Goal: Task Accomplishment & Management: Manage account settings

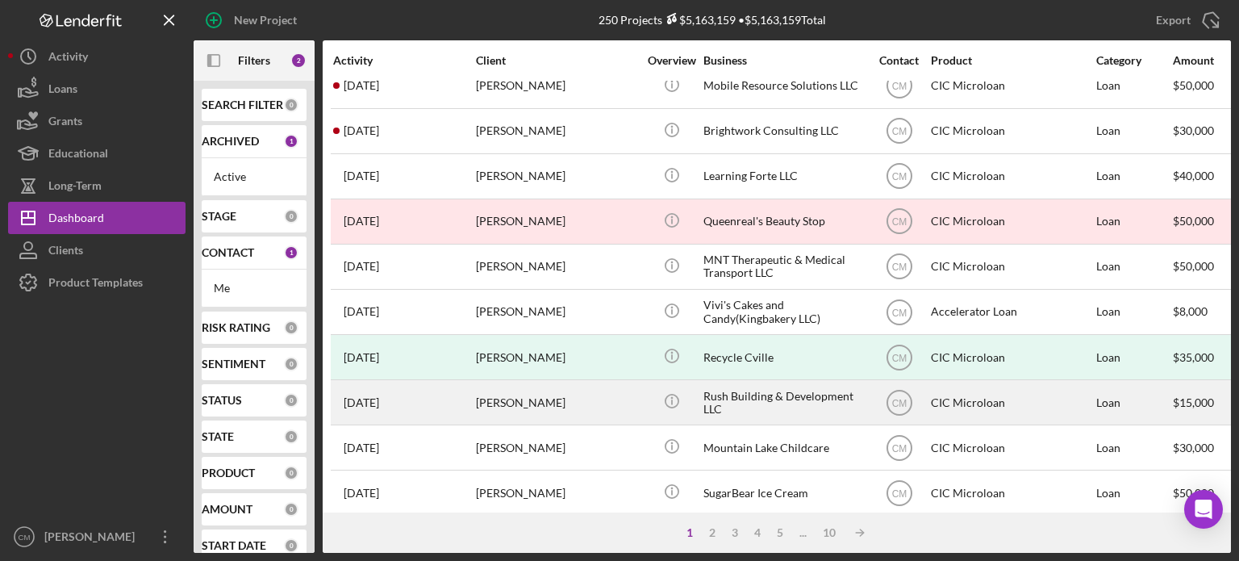
scroll to position [19, 0]
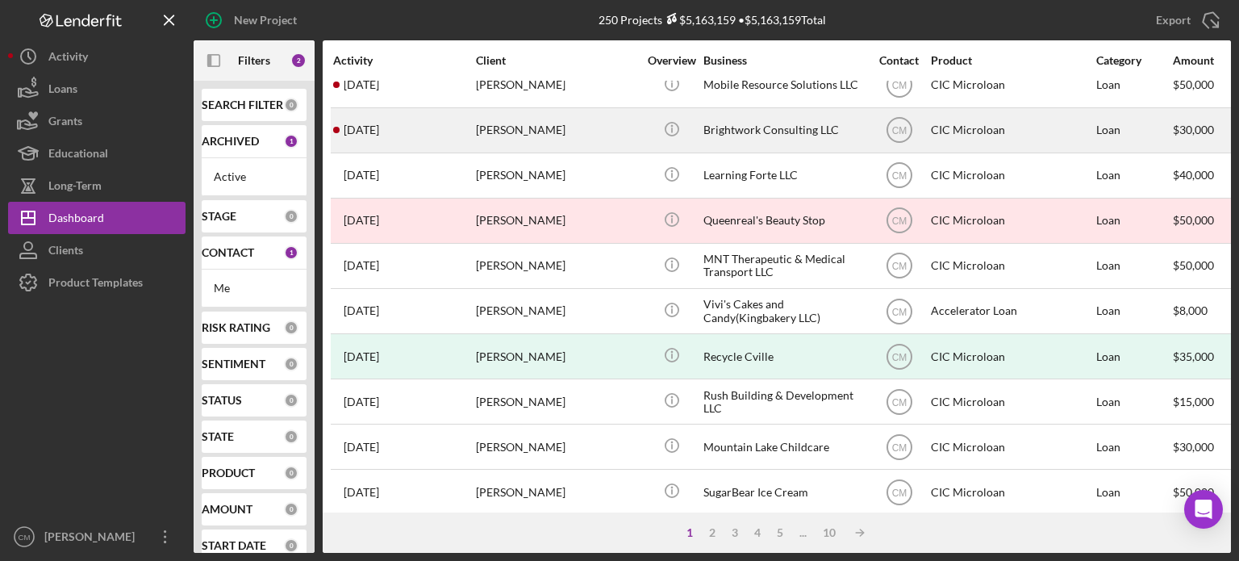
click at [768, 133] on div "Brightwork Consulting LLC" at bounding box center [783, 130] width 161 height 43
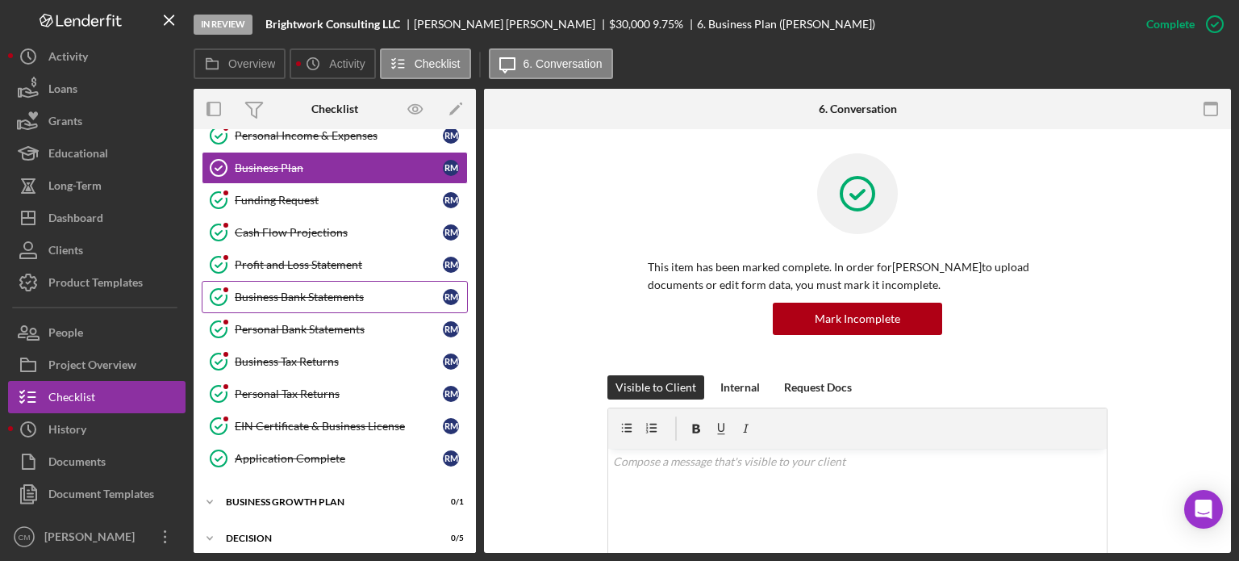
scroll to position [194, 0]
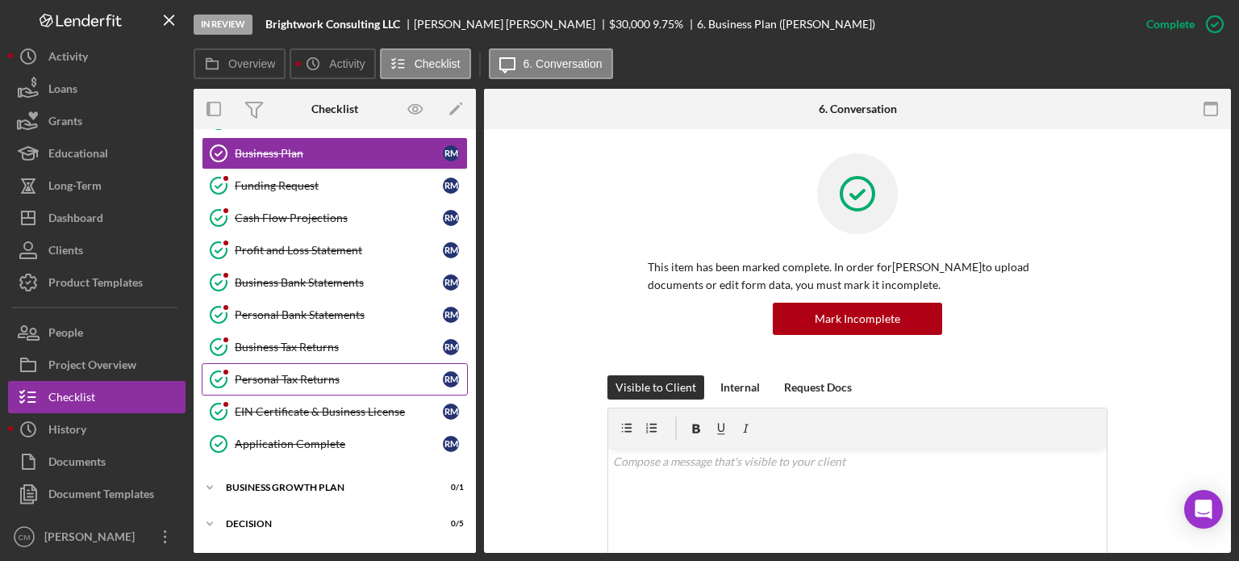
click at [323, 376] on div "Personal Tax Returns" at bounding box center [339, 379] width 208 height 13
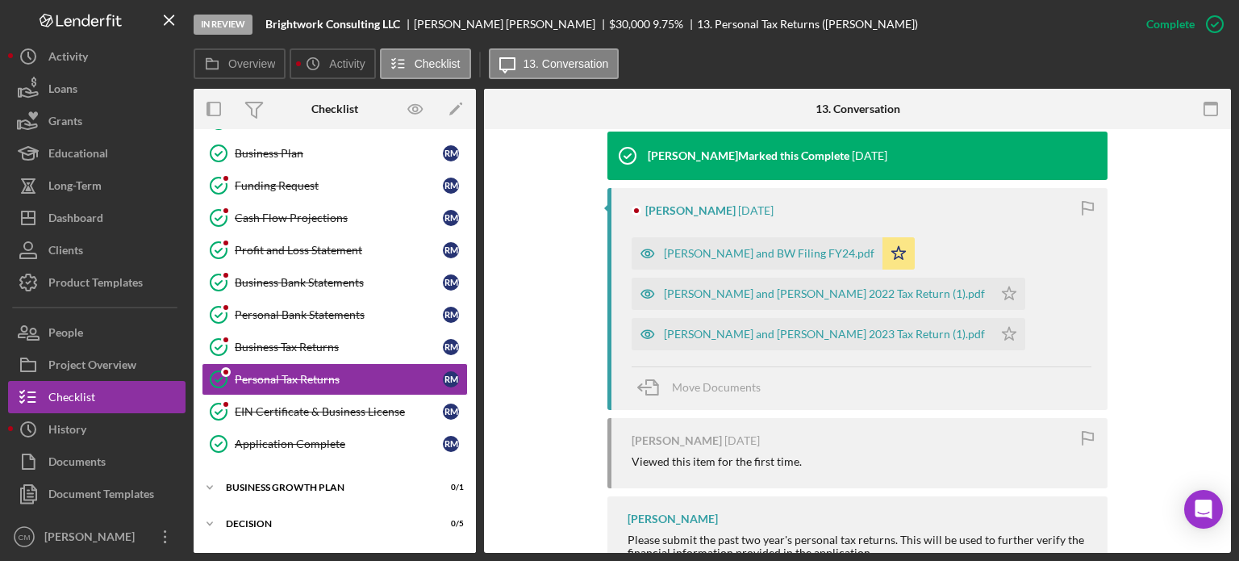
scroll to position [542, 0]
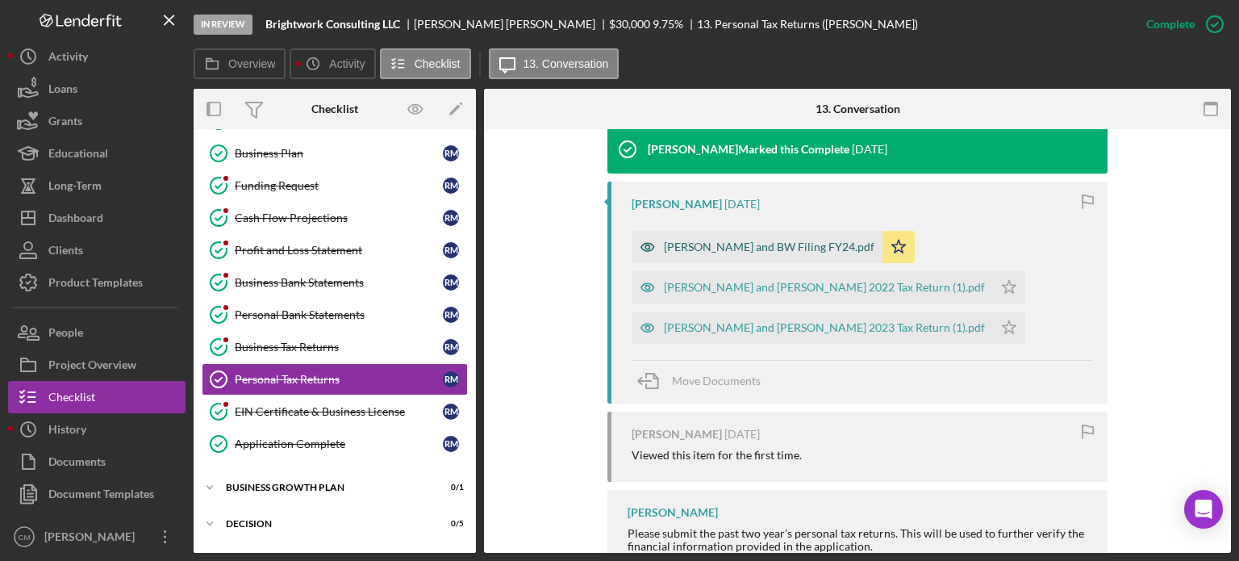
click at [644, 245] on icon "button" at bounding box center [648, 247] width 32 height 32
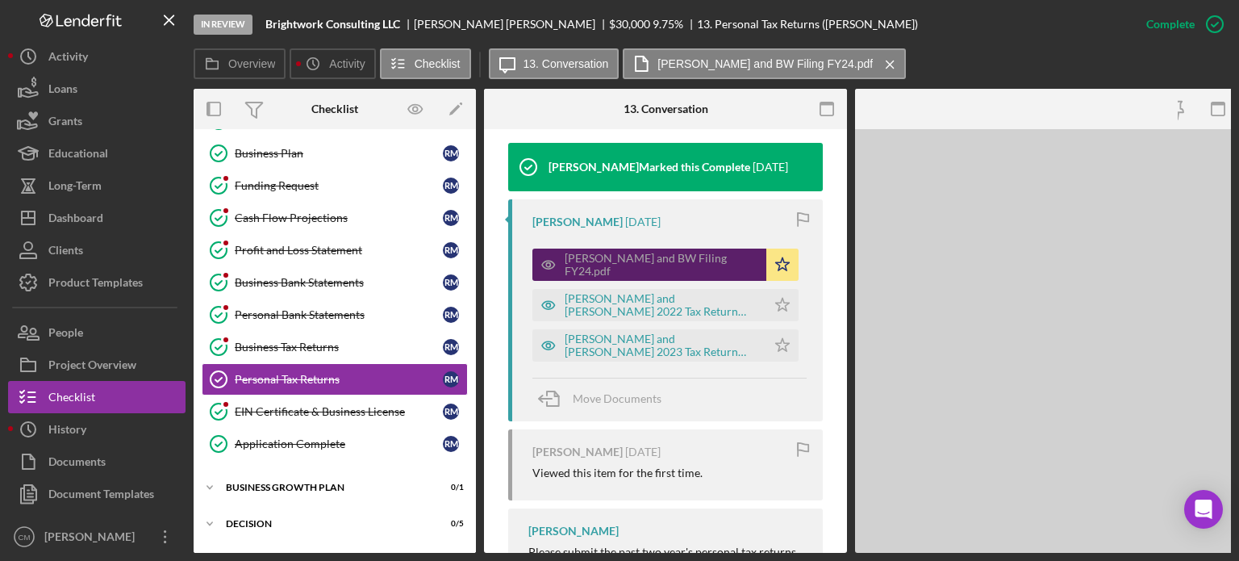
scroll to position [561, 0]
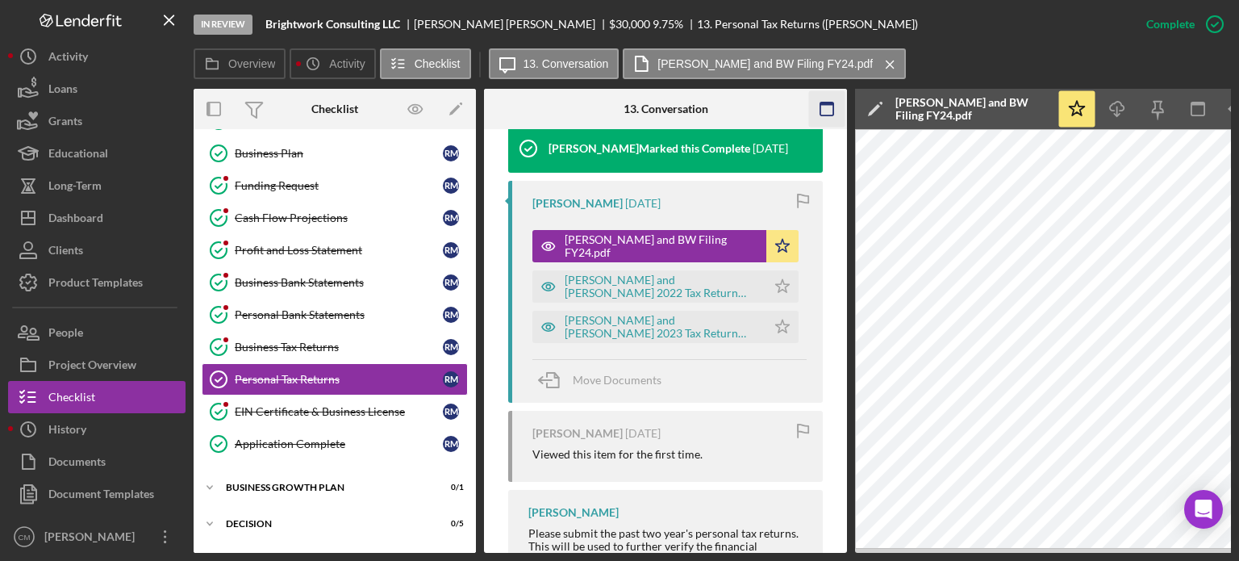
click at [832, 106] on rect "button" at bounding box center [826, 108] width 13 height 13
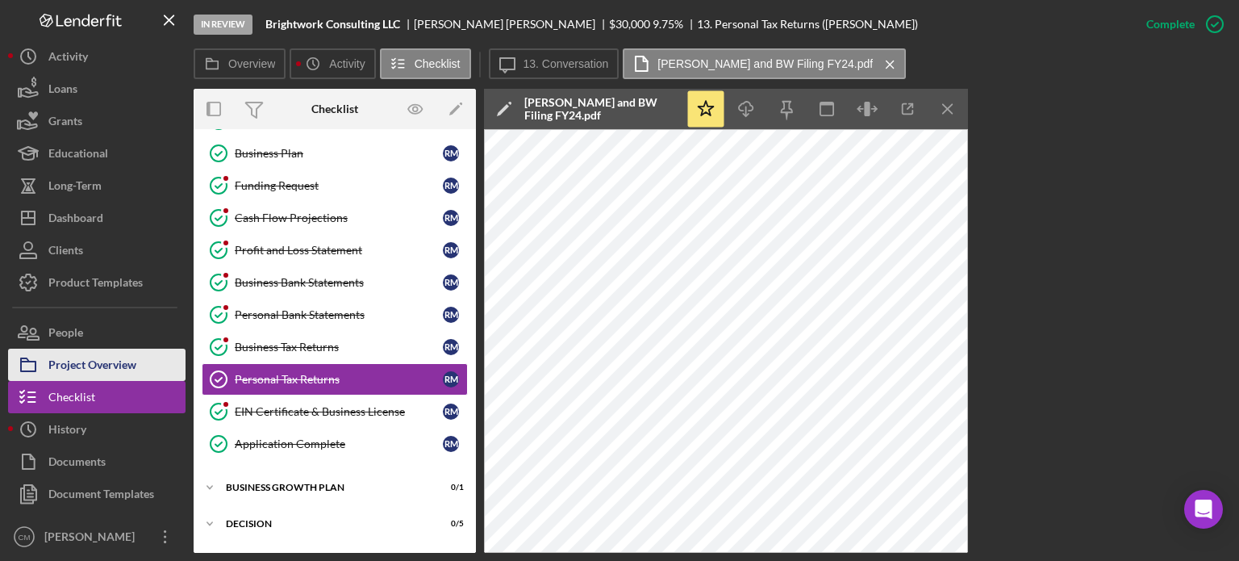
click at [123, 377] on div "Project Overview" at bounding box center [92, 366] width 88 height 36
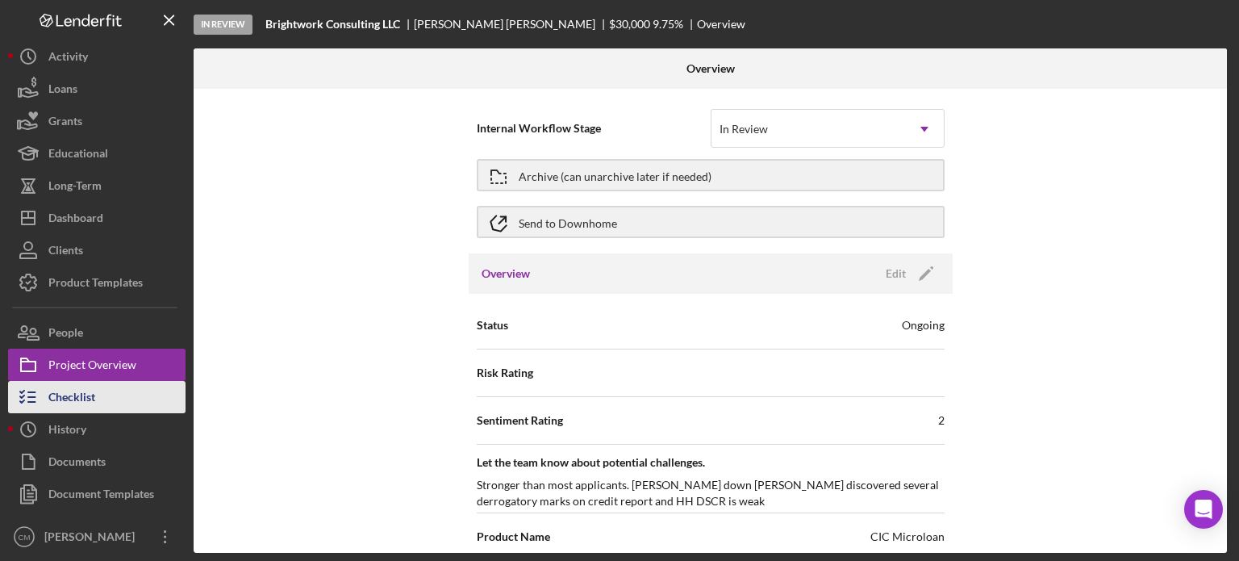
click at [88, 395] on div "Checklist" at bounding box center [71, 399] width 47 height 36
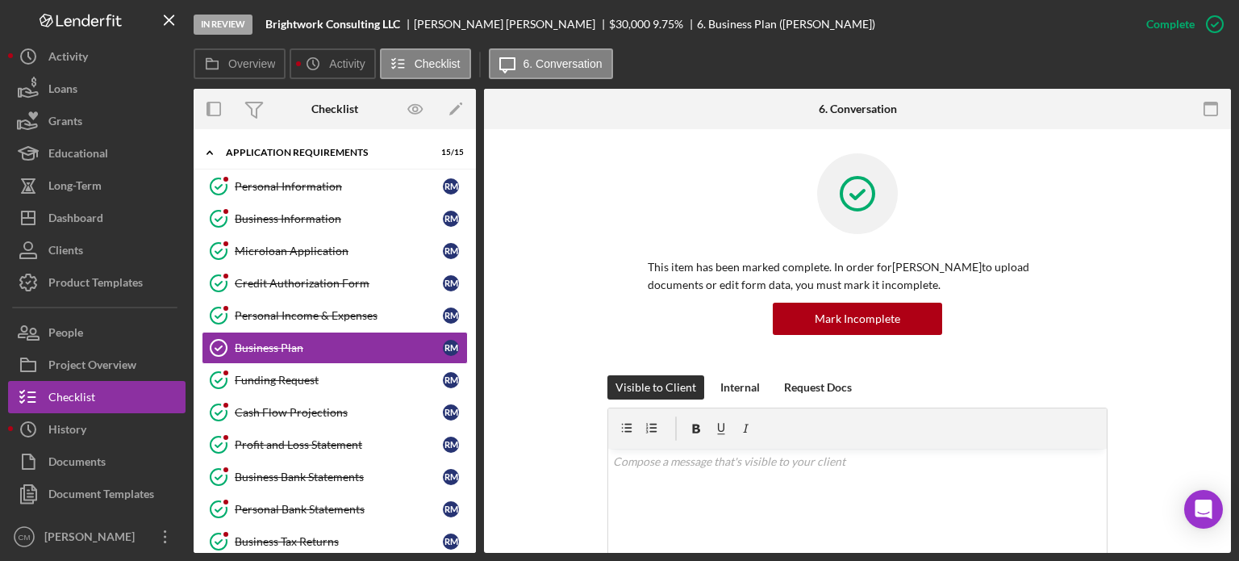
scroll to position [3, 0]
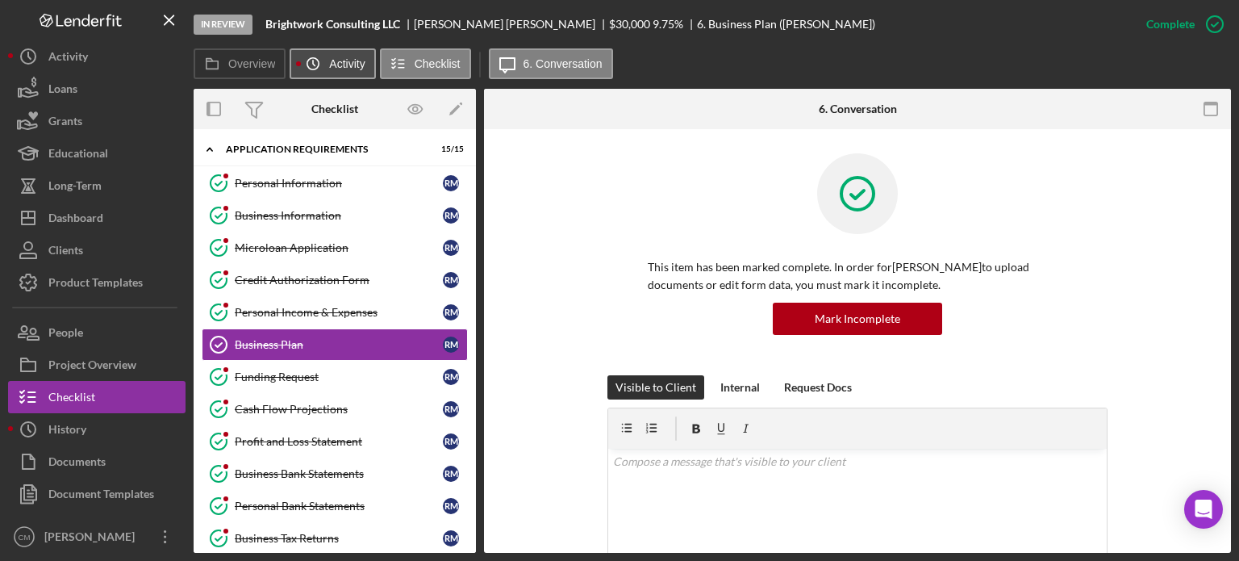
click at [338, 67] on label "Activity" at bounding box center [346, 63] width 35 height 13
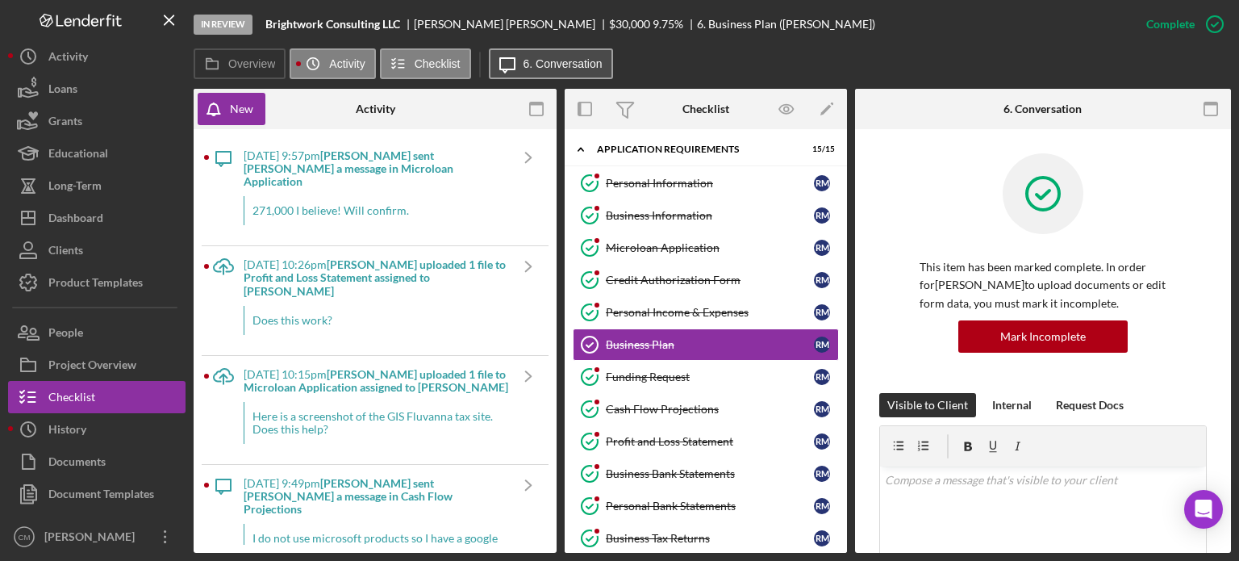
click at [546, 60] on label "6. Conversation" at bounding box center [562, 63] width 79 height 13
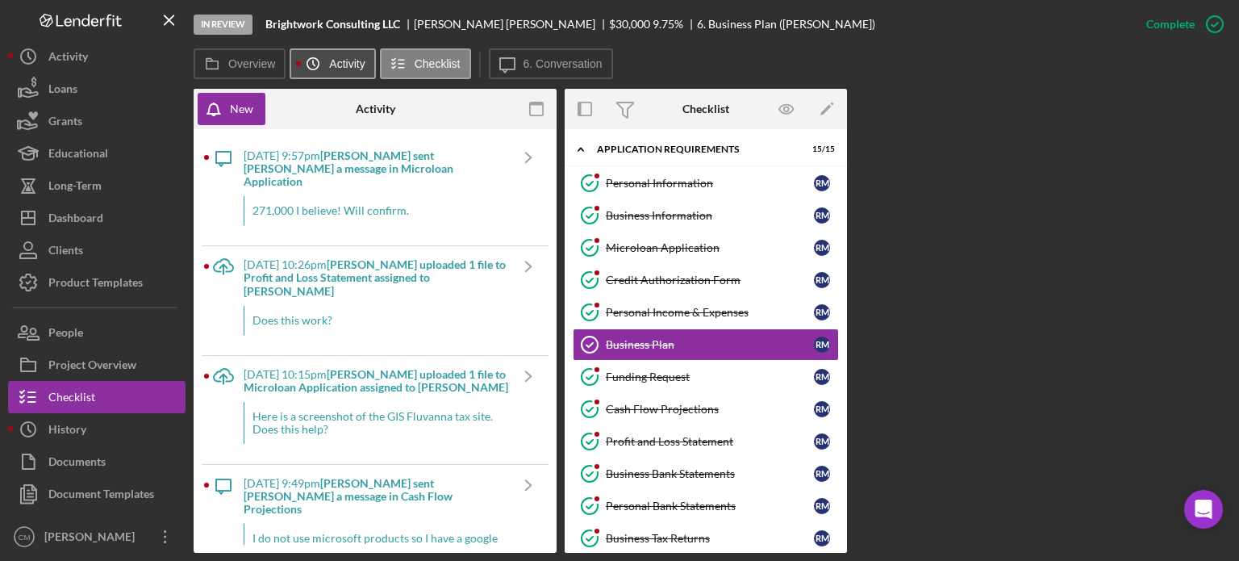
click at [316, 65] on icon "Icon/History" at bounding box center [313, 64] width 32 height 32
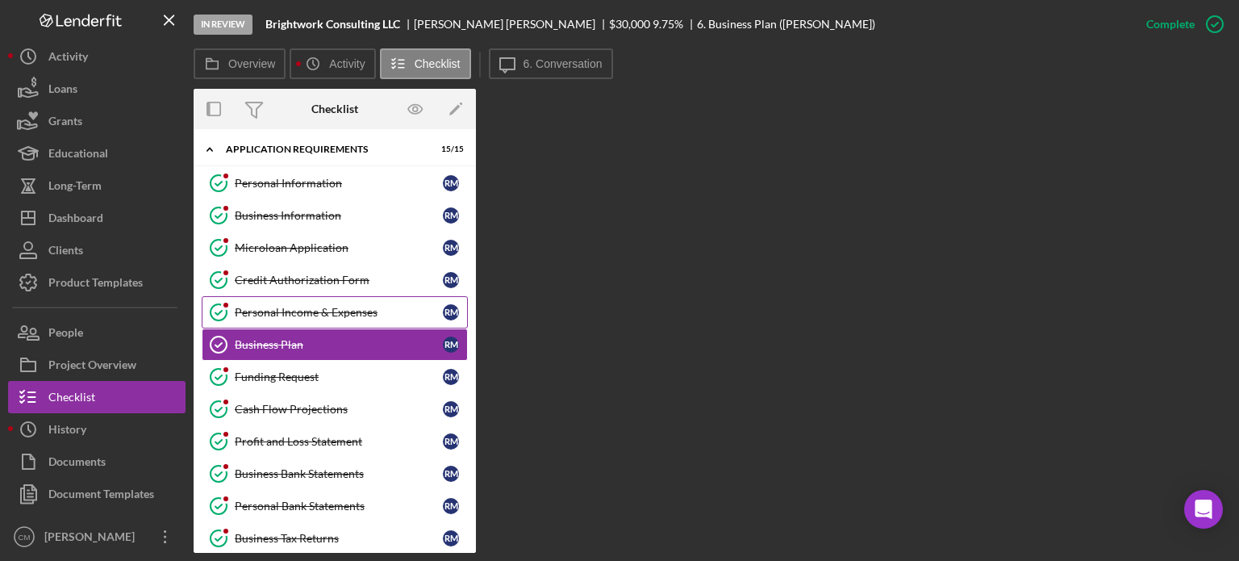
click at [331, 315] on div "Personal Income & Expenses" at bounding box center [339, 312] width 208 height 13
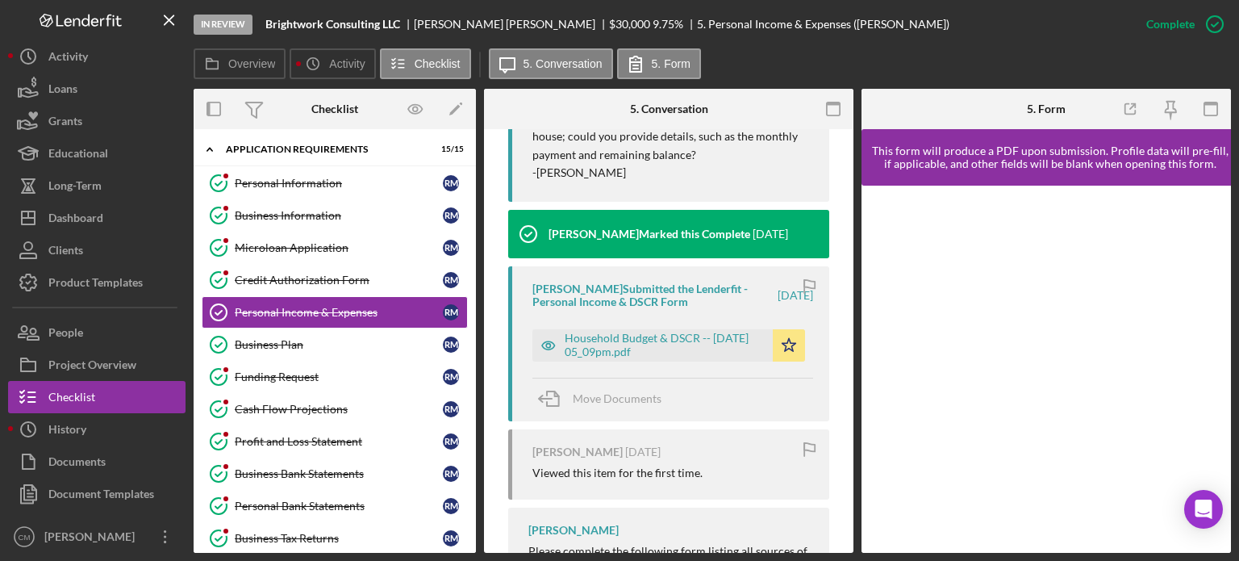
scroll to position [1103, 0]
click at [549, 341] on icon "button" at bounding box center [548, 345] width 32 height 32
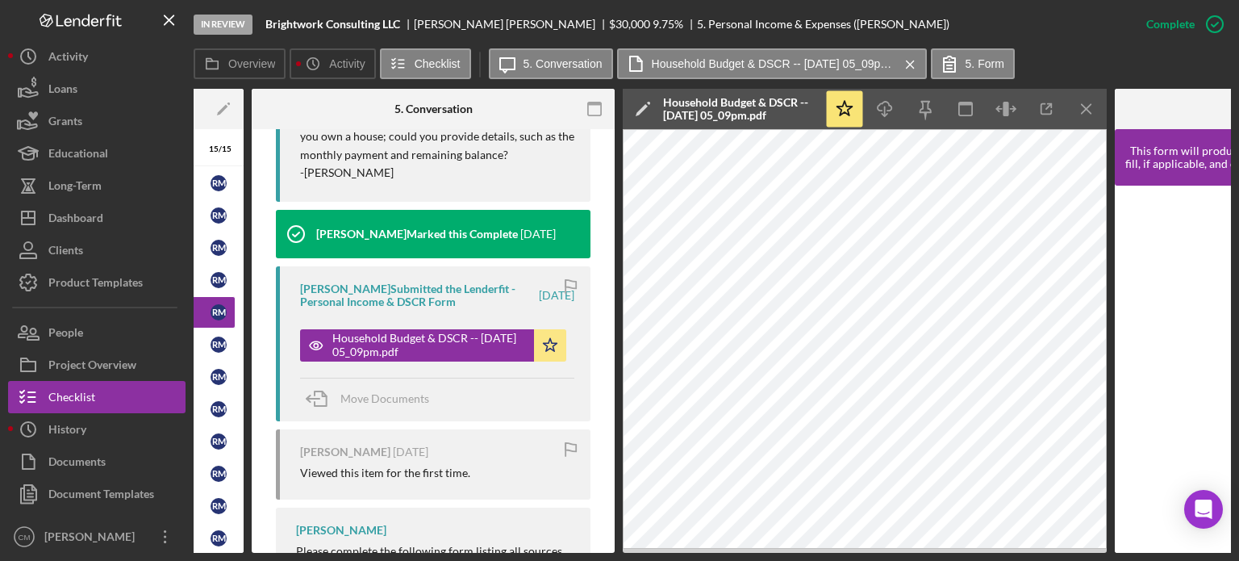
scroll to position [0, 231]
click at [600, 115] on rect "button" at bounding box center [595, 108] width 13 height 13
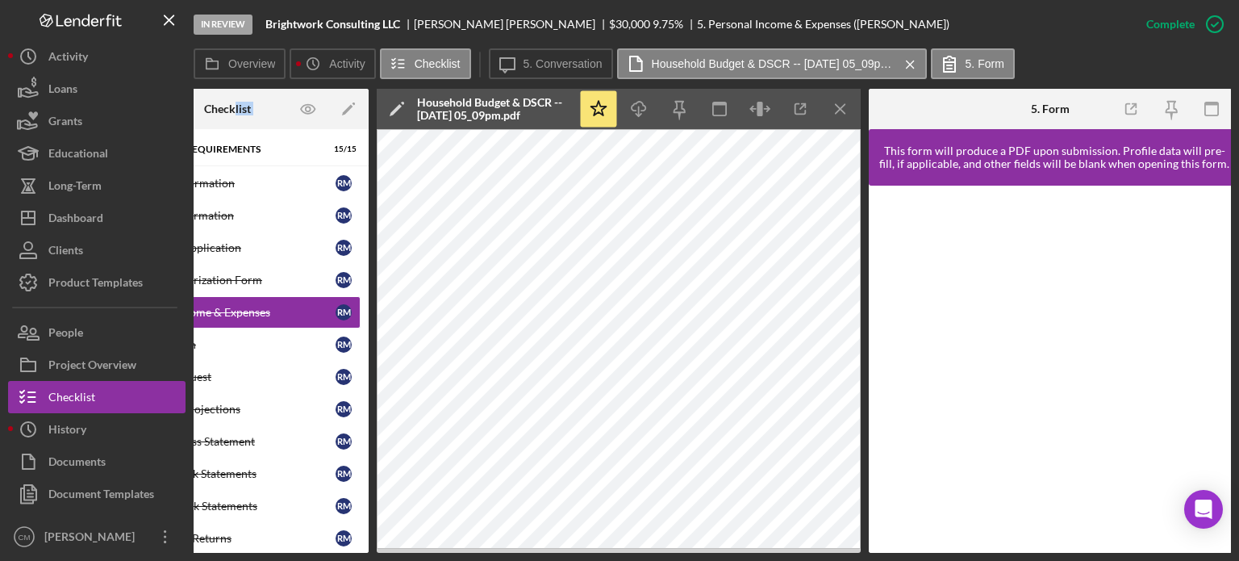
drag, startPoint x: 233, startPoint y: 109, endPoint x: 407, endPoint y: 127, distance: 175.1
click at [407, 127] on div "Overview Internal Workflow Stage In Review Icon/Dropdown Arrow Archive (can una…" at bounding box center [712, 321] width 1037 height 464
click at [252, 435] on div "Profit and Loss Statement" at bounding box center [231, 441] width 208 height 13
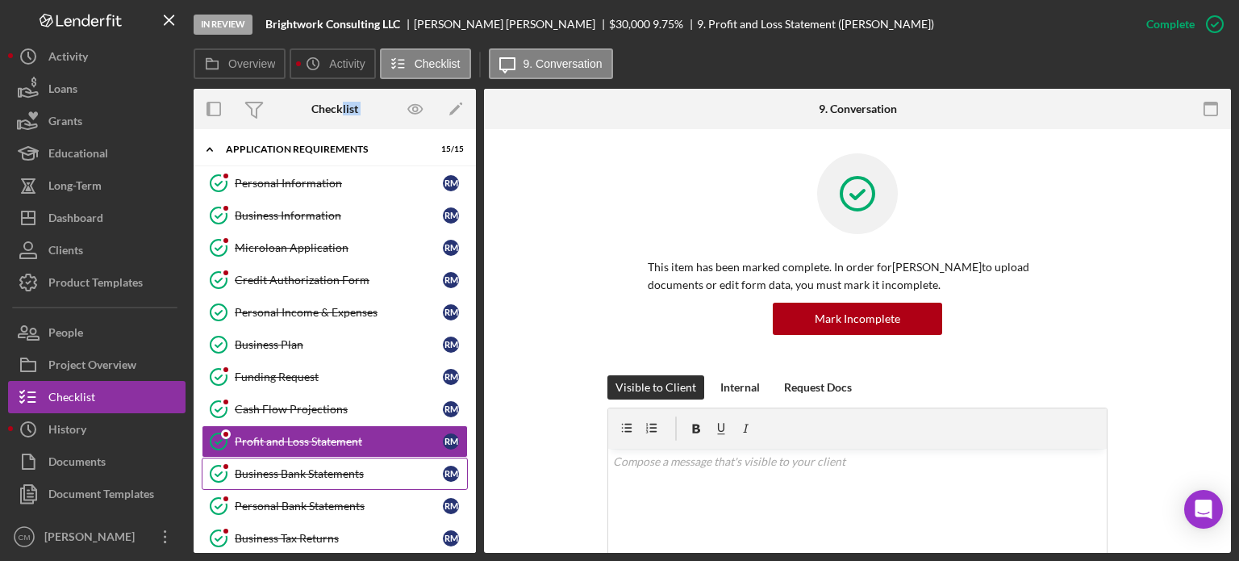
click at [298, 467] on div "Business Bank Statements" at bounding box center [339, 473] width 208 height 13
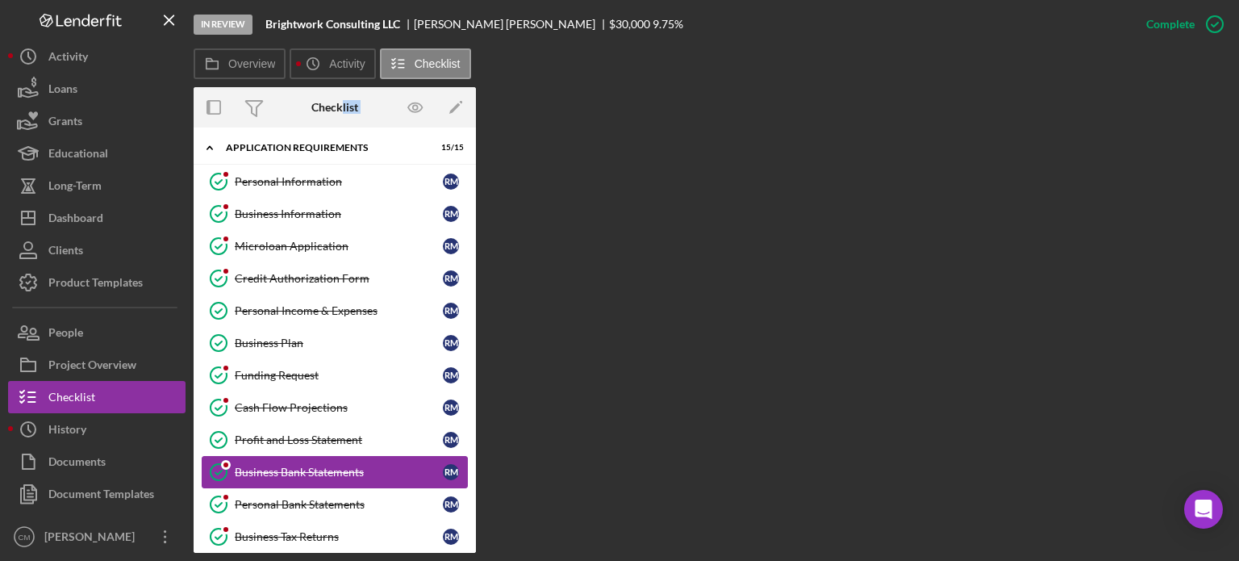
click at [383, 465] on div "Business Bank Statements" at bounding box center [339, 471] width 208 height 13
click at [336, 468] on div "Business Bank Statements" at bounding box center [339, 471] width 208 height 13
click at [287, 473] on div "Business Bank Statements" at bounding box center [339, 471] width 208 height 13
click at [299, 470] on div "Business Bank Statements" at bounding box center [339, 471] width 208 height 13
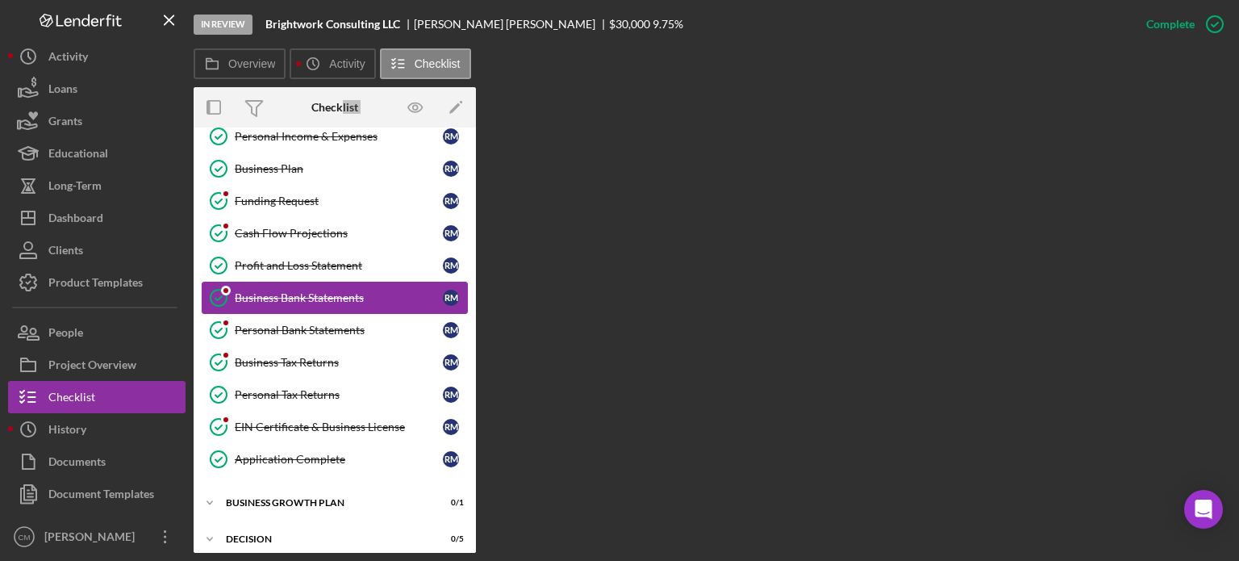
scroll to position [256, 0]
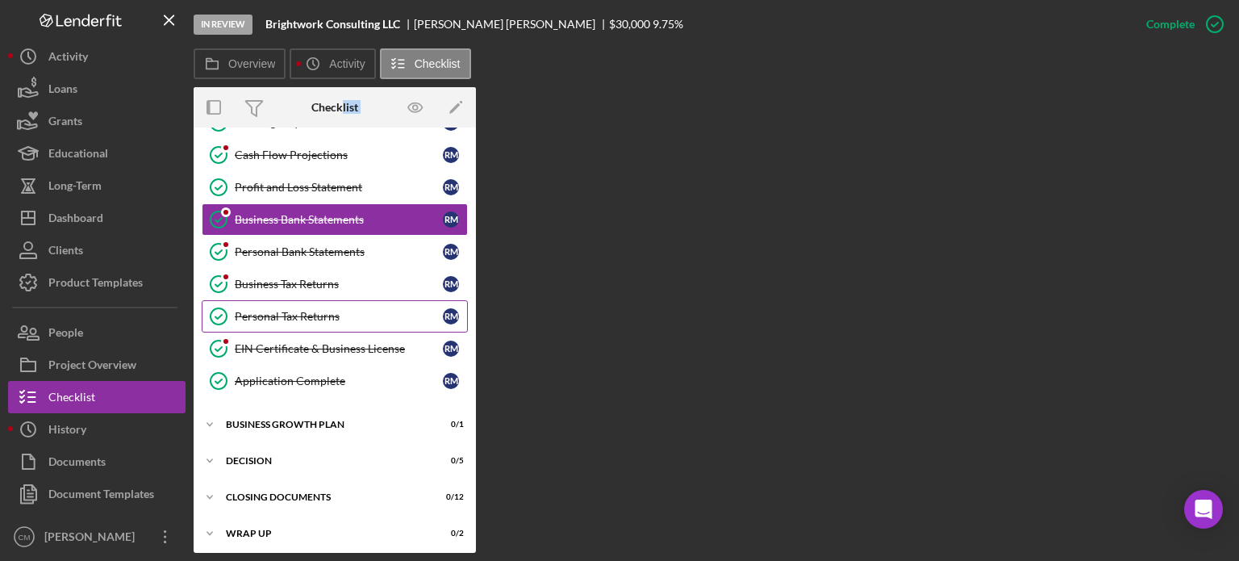
click at [316, 314] on div "Personal Tax Returns" at bounding box center [339, 316] width 208 height 13
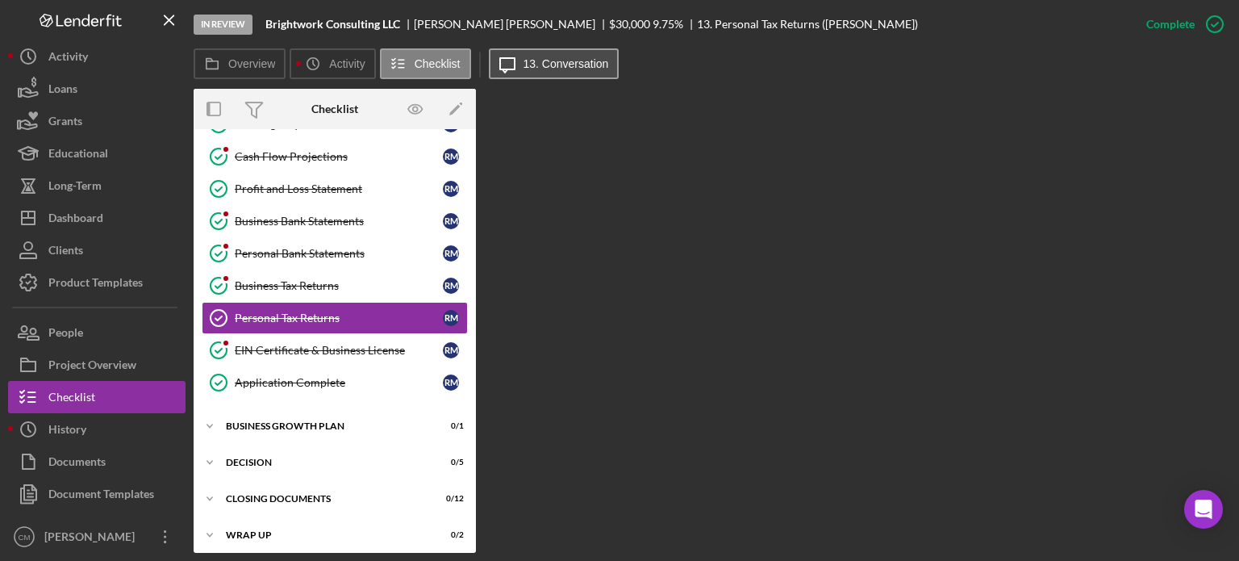
click at [541, 59] on label "13. Conversation" at bounding box center [565, 63] width 85 height 13
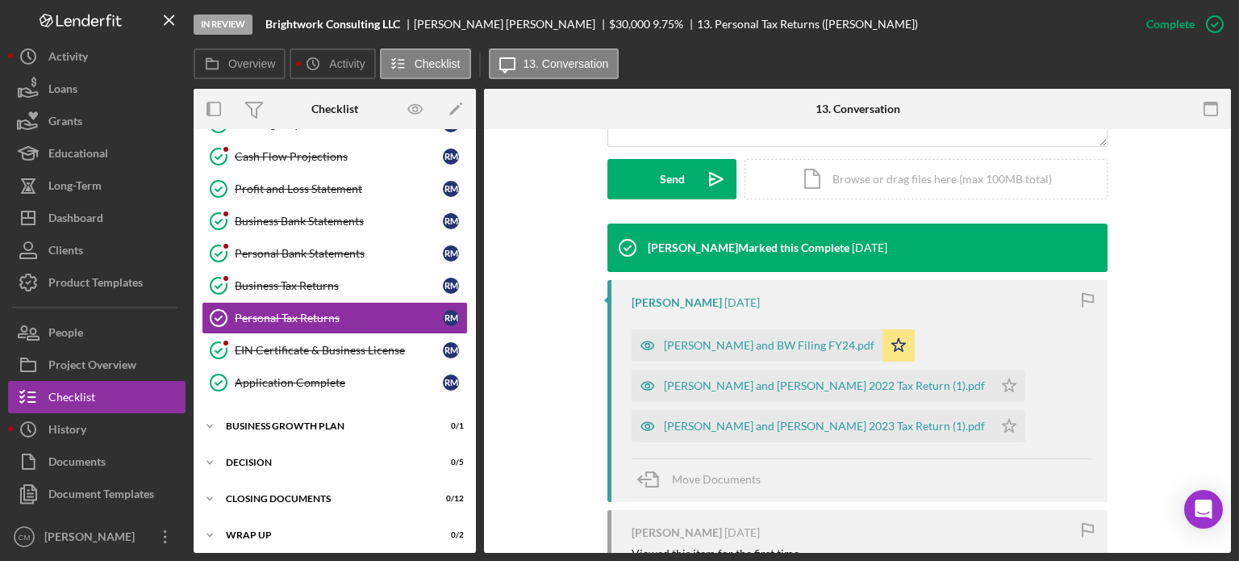
scroll to position [453, 0]
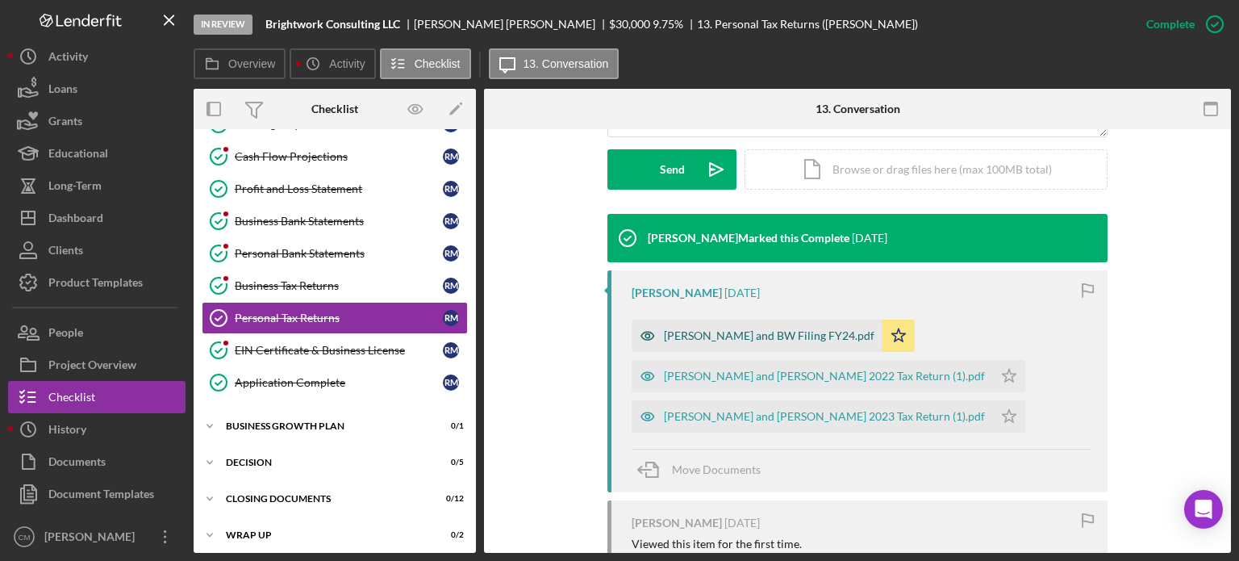
click at [642, 332] on icon "button" at bounding box center [648, 335] width 32 height 32
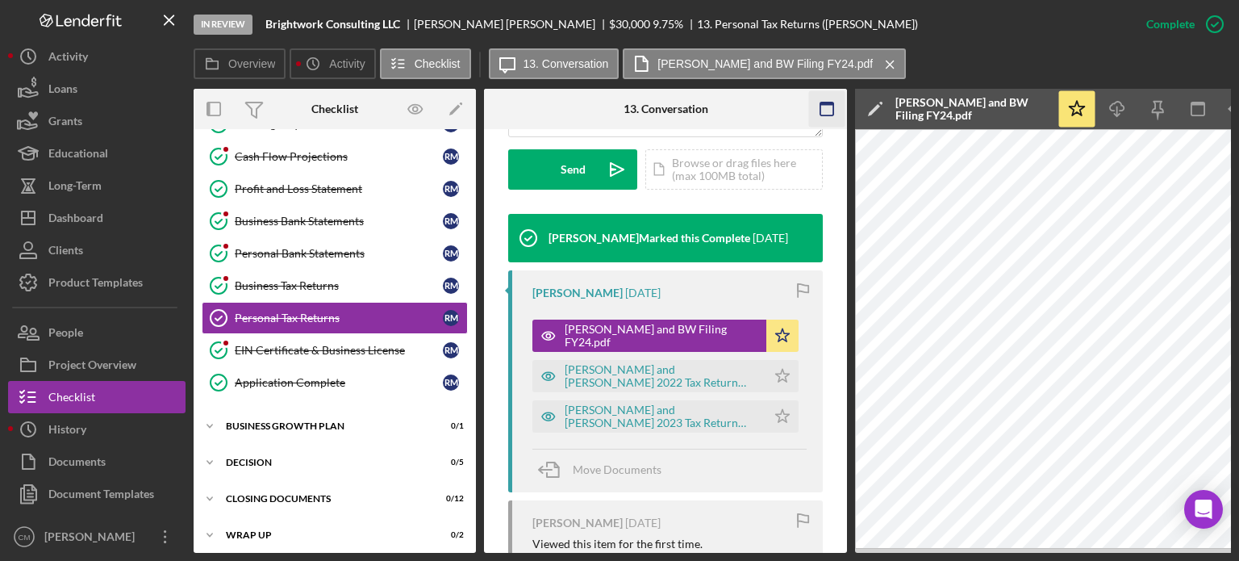
click at [822, 109] on icon "button" at bounding box center [827, 109] width 36 height 36
